Goal: Information Seeking & Learning: Check status

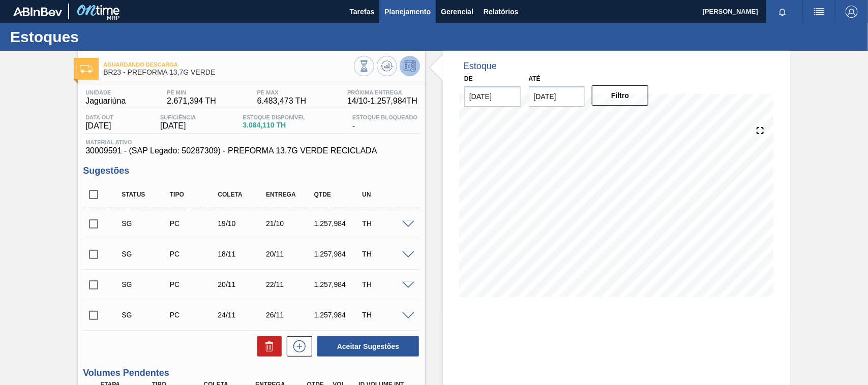
click at [399, 9] on span "Planejamento" at bounding box center [407, 12] width 46 height 12
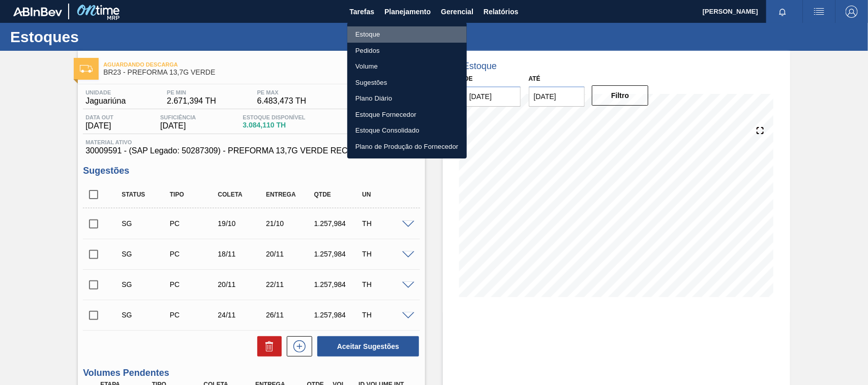
click at [394, 32] on li "Estoque" at bounding box center [406, 34] width 119 height 16
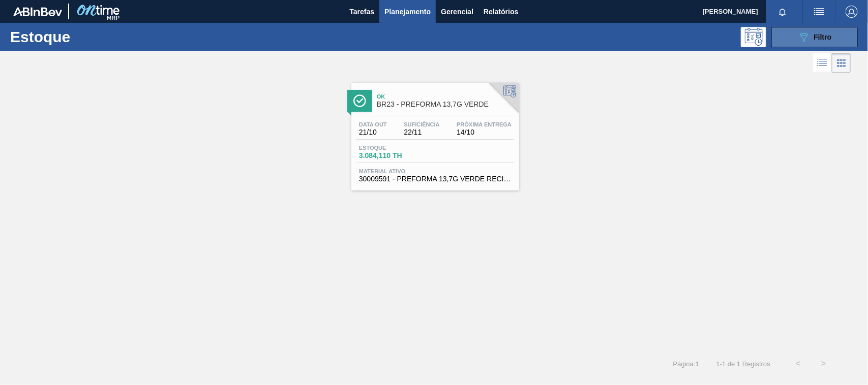
click at [814, 39] on span "Filtro" at bounding box center [823, 37] width 18 height 8
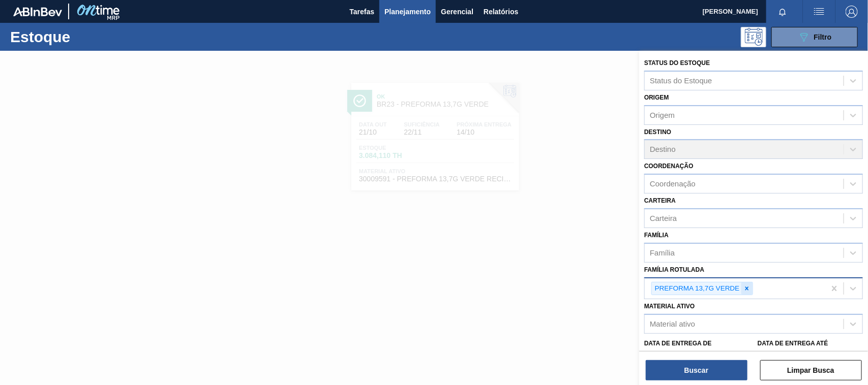
click at [749, 285] on icon at bounding box center [746, 288] width 7 height 7
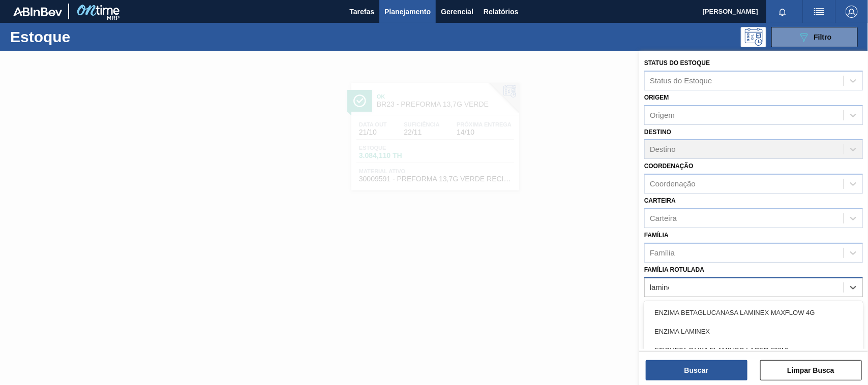
type Rotulada "laminex"
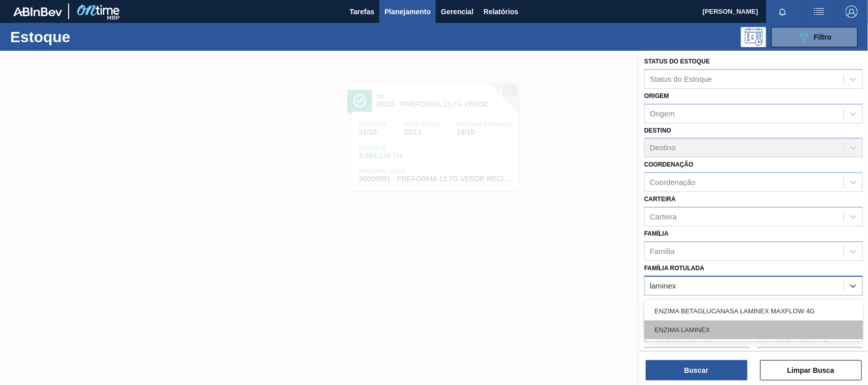
click at [715, 326] on div "ENZIMA LAMINEX" at bounding box center [753, 330] width 219 height 19
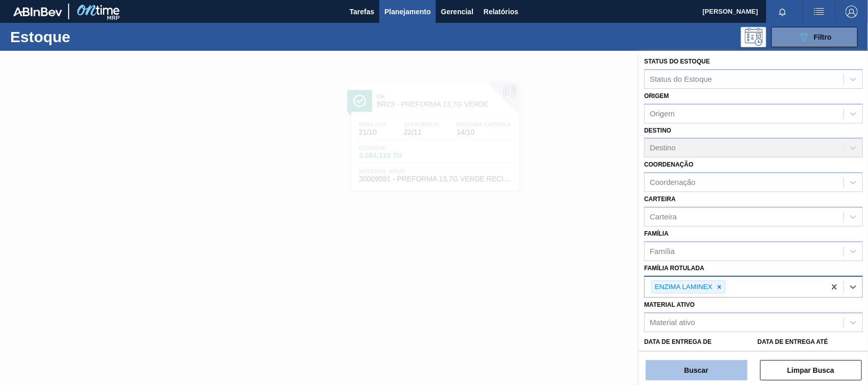
click at [708, 367] on button "Buscar" at bounding box center [697, 370] width 102 height 20
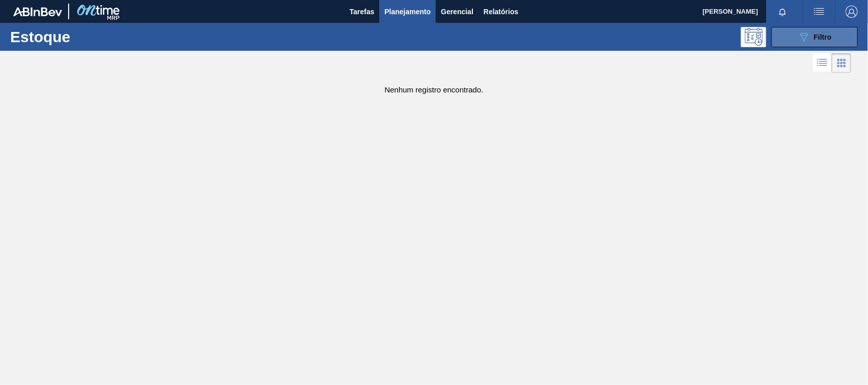
click at [817, 32] on div "089F7B8B-B2A5-4AFE-B5C0-19BA573D28AC Filtro" at bounding box center [815, 37] width 34 height 12
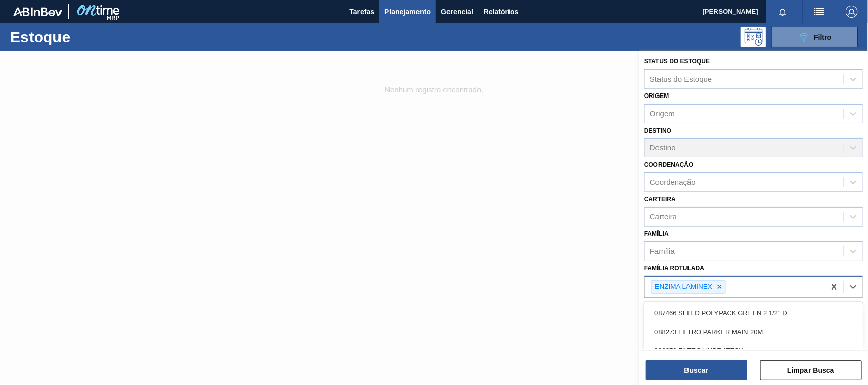
click at [761, 281] on div "ENZIMA LAMINEX" at bounding box center [735, 287] width 181 height 21
type Rotulada "clarex"
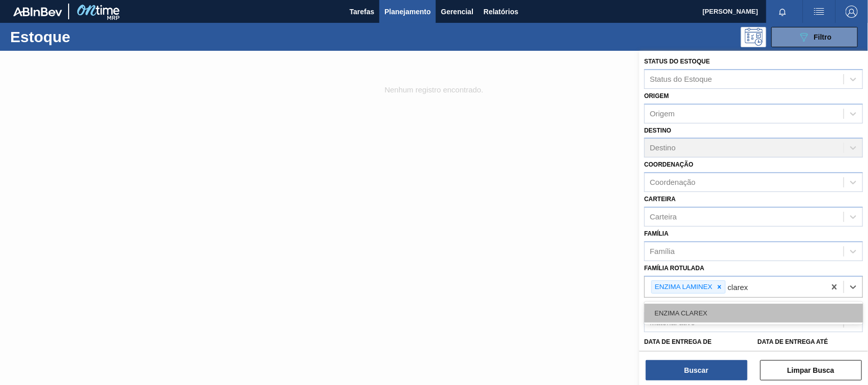
click at [718, 310] on div "ENZIMA CLAREX" at bounding box center [753, 313] width 219 height 19
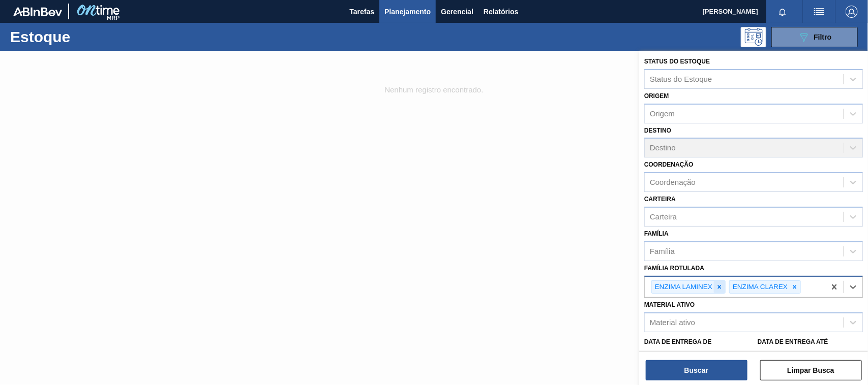
click at [719, 286] on icon at bounding box center [720, 287] width 4 height 4
click at [713, 364] on button "Buscar" at bounding box center [697, 370] width 102 height 20
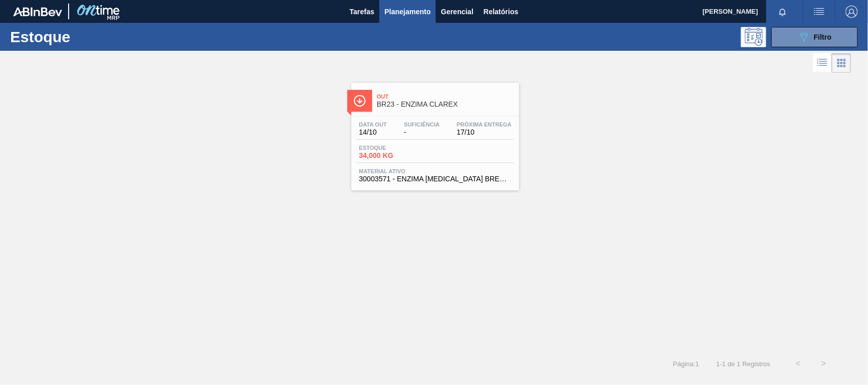
click at [499, 154] on div "Estoque 34,000 KG" at bounding box center [435, 154] width 158 height 18
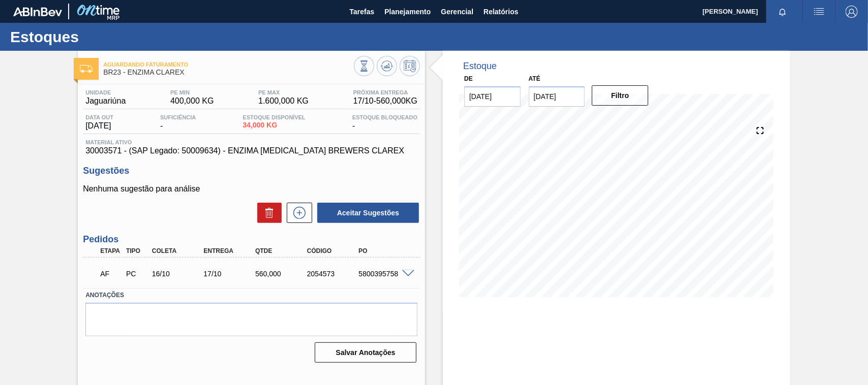
click at [402, 277] on span at bounding box center [408, 275] width 12 height 8
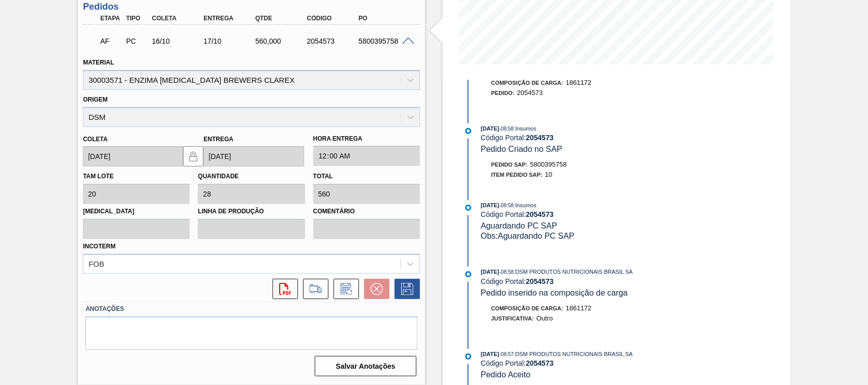
scroll to position [55, 0]
drag, startPoint x: 649, startPoint y: 273, endPoint x: 530, endPoint y: 276, distance: 119.5
click at [530, 276] on div "[DATE] 08:58 : DSM PRODUTOS NUTRICIONAIS BRASIL SA" at bounding box center [602, 270] width 242 height 10
copy span "DSM PRODUTOS NUTRICIONAIS BRASIL SA"
